Goal: Information Seeking & Learning: Find specific fact

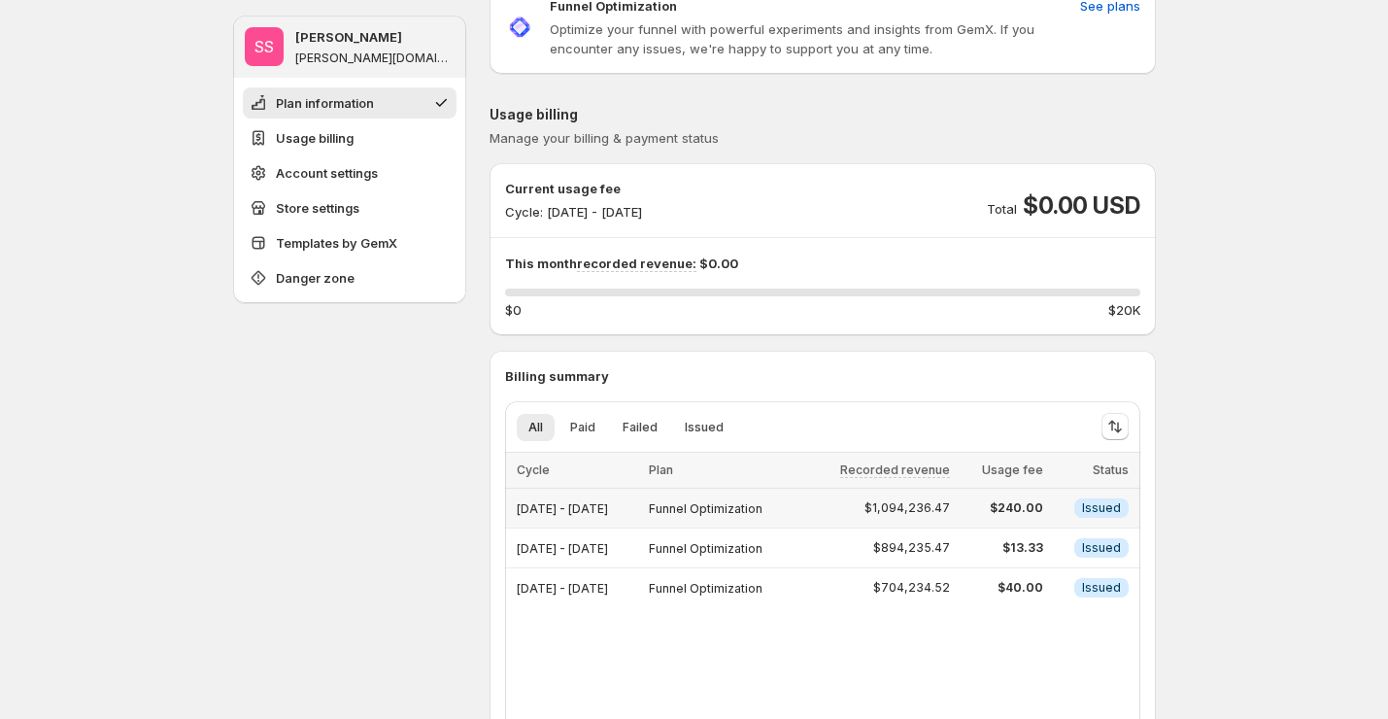
scroll to position [87, 0]
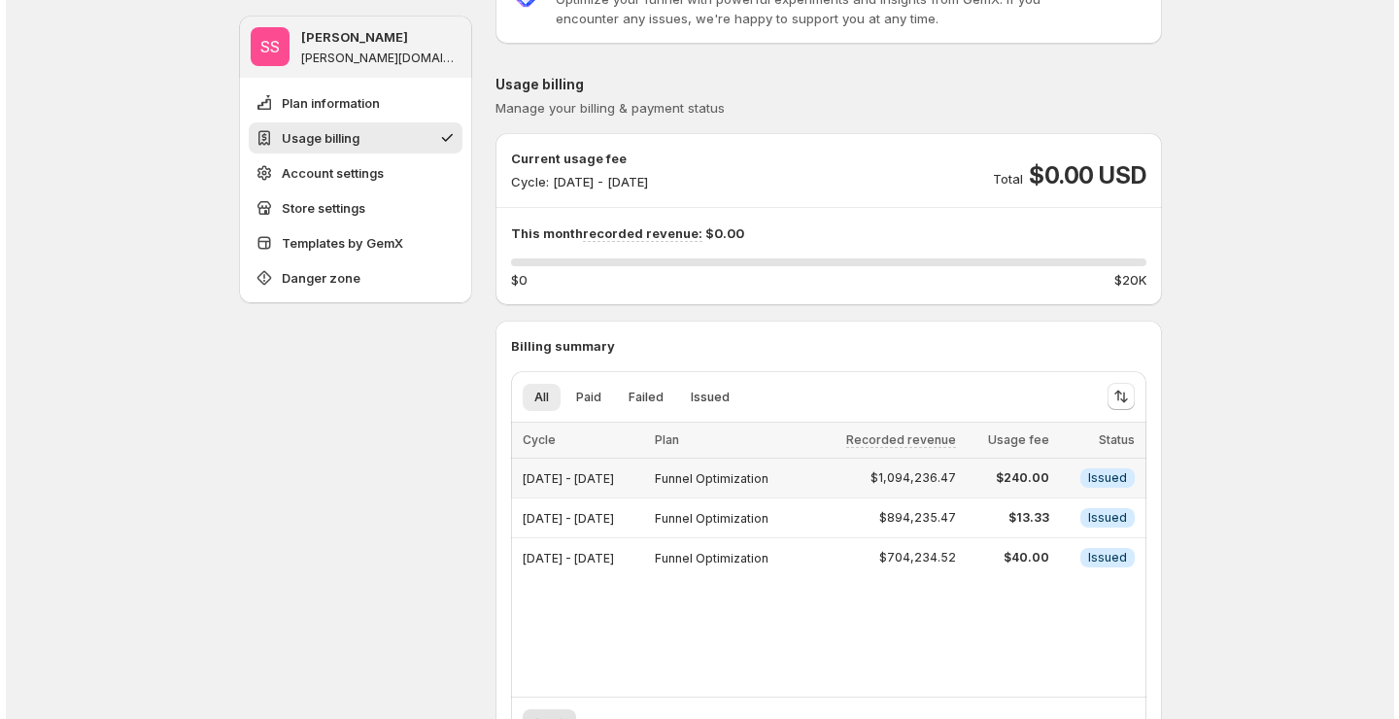
scroll to position [128, 0]
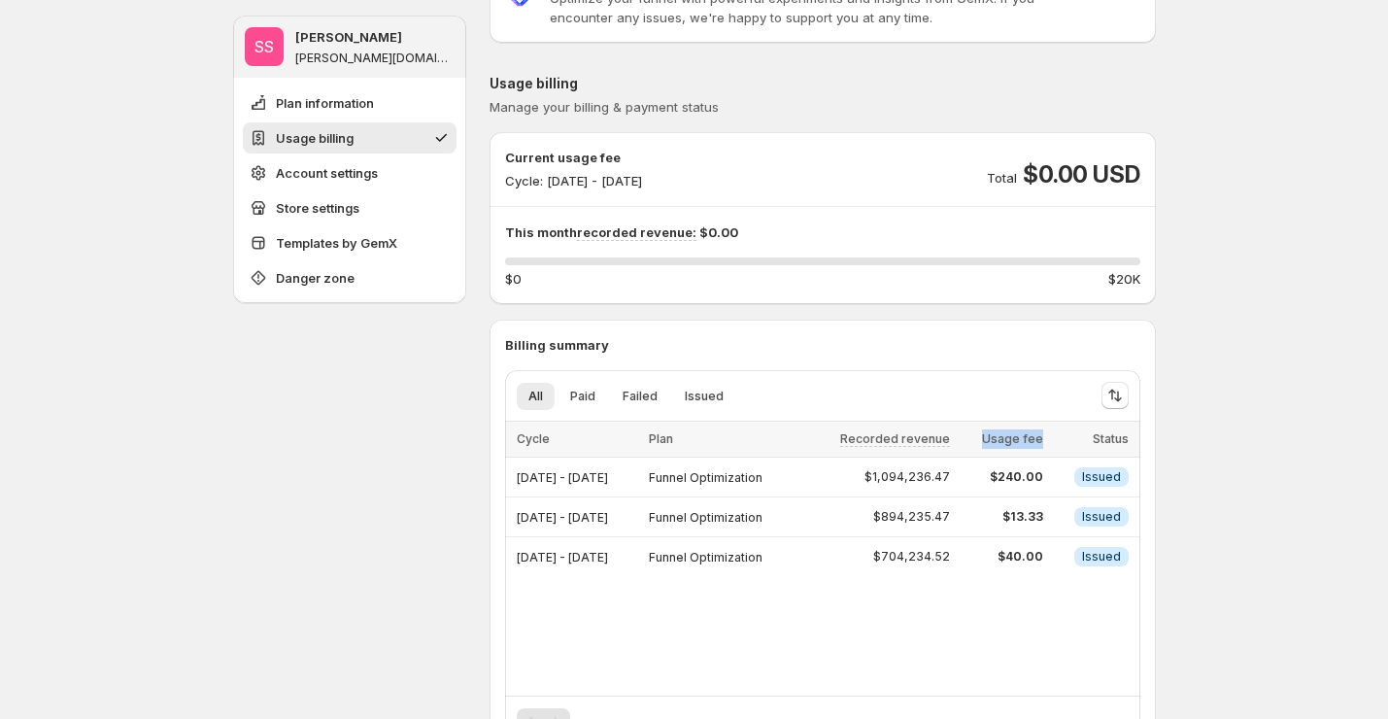
drag, startPoint x: 1005, startPoint y: 435, endPoint x: 1068, endPoint y: 435, distance: 63.2
click at [1069, 435] on tr "Cycle Plan Recorded revenue Usage fee Status" at bounding box center [822, 440] width 635 height 36
copy span "Usage fee"
